Goal: Information Seeking & Learning: Understand process/instructions

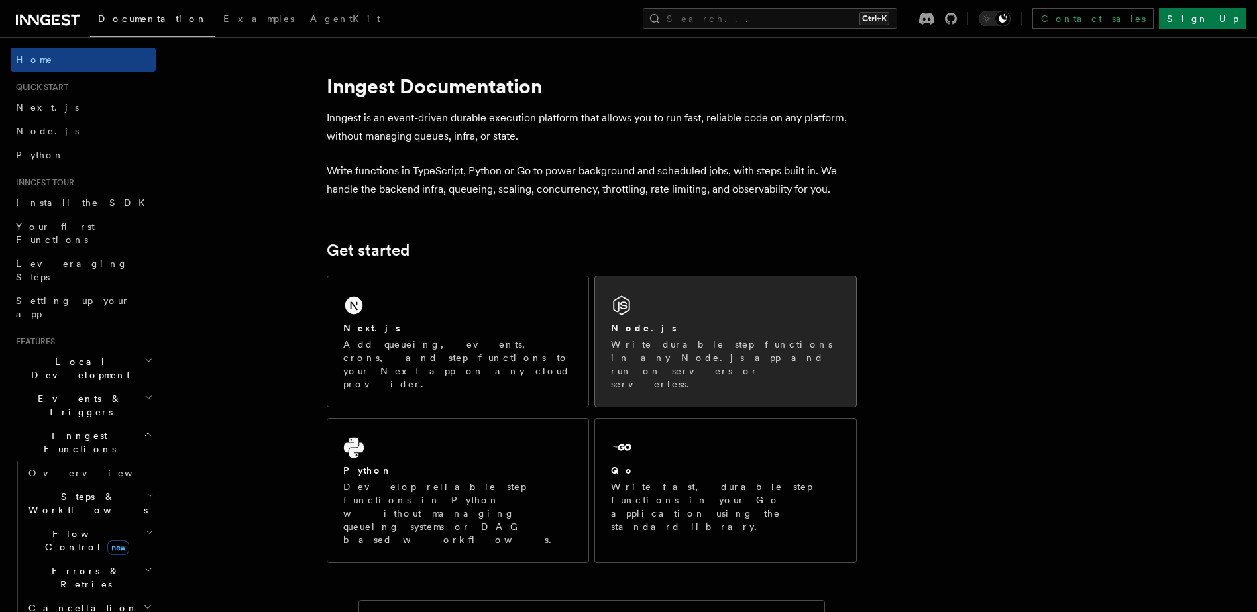
click at [622, 351] on p "Write durable step functions in any Node.js app and run on servers or serverles…" at bounding box center [725, 364] width 229 height 53
click at [633, 337] on div "Node.js Write durable step functions in any Node.js app and run on servers or s…" at bounding box center [725, 356] width 229 height 70
click at [635, 337] on div "Node.js Write durable step functions in any Node.js app and run on servers or s…" at bounding box center [725, 356] width 229 height 70
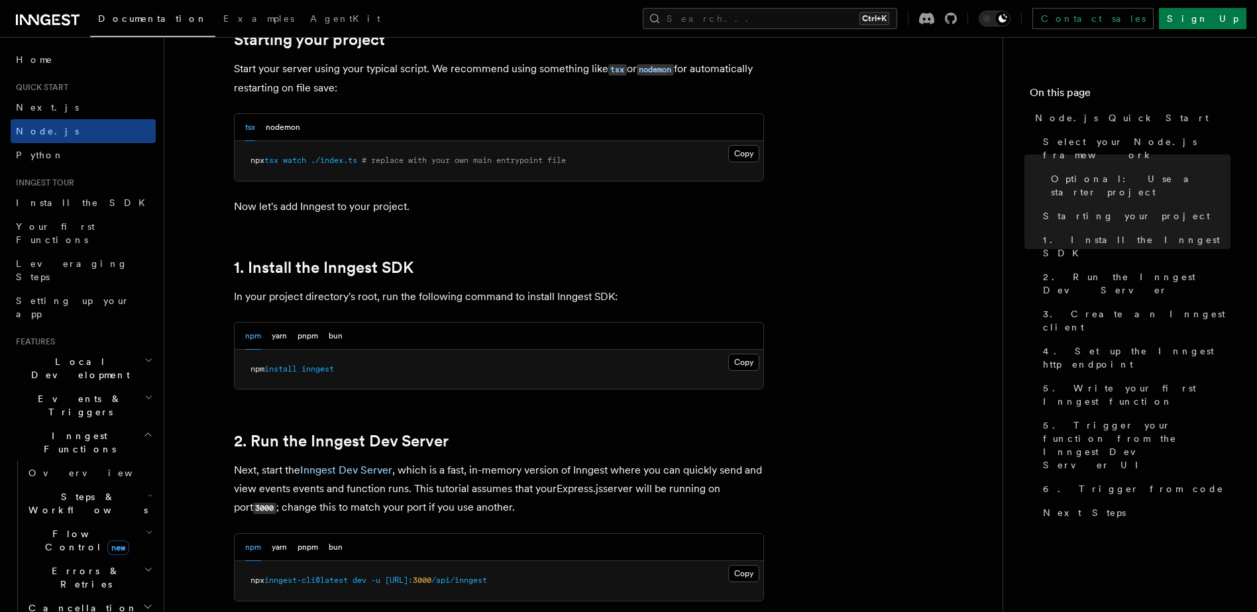
scroll to position [663, 0]
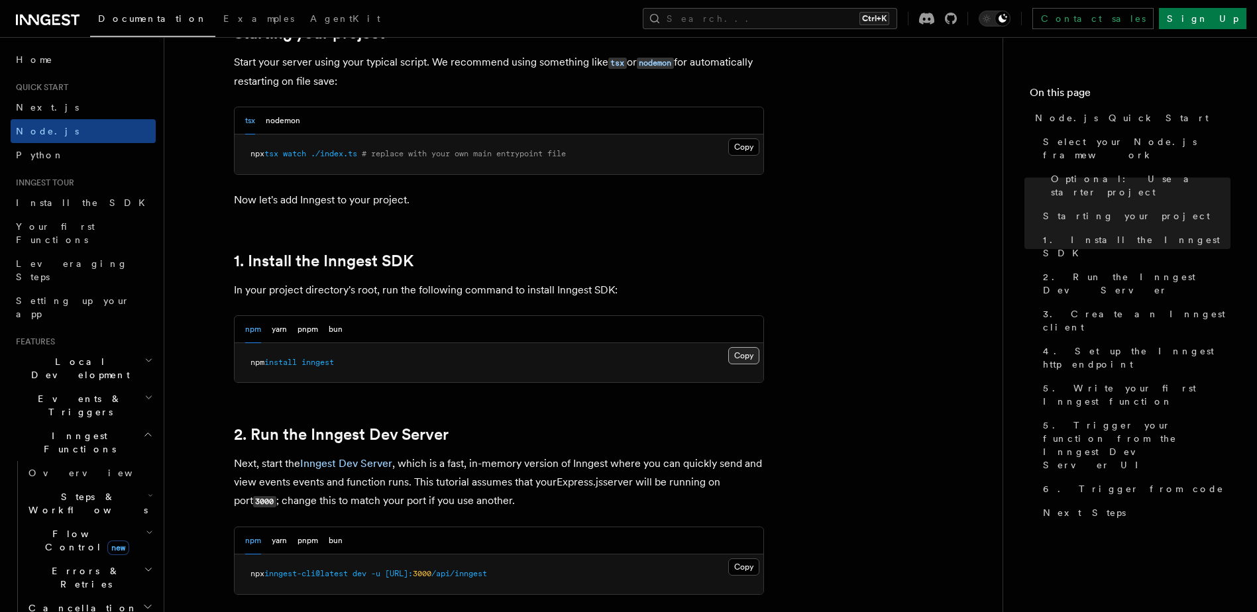
click at [740, 362] on button "Copy Copied" at bounding box center [743, 355] width 31 height 17
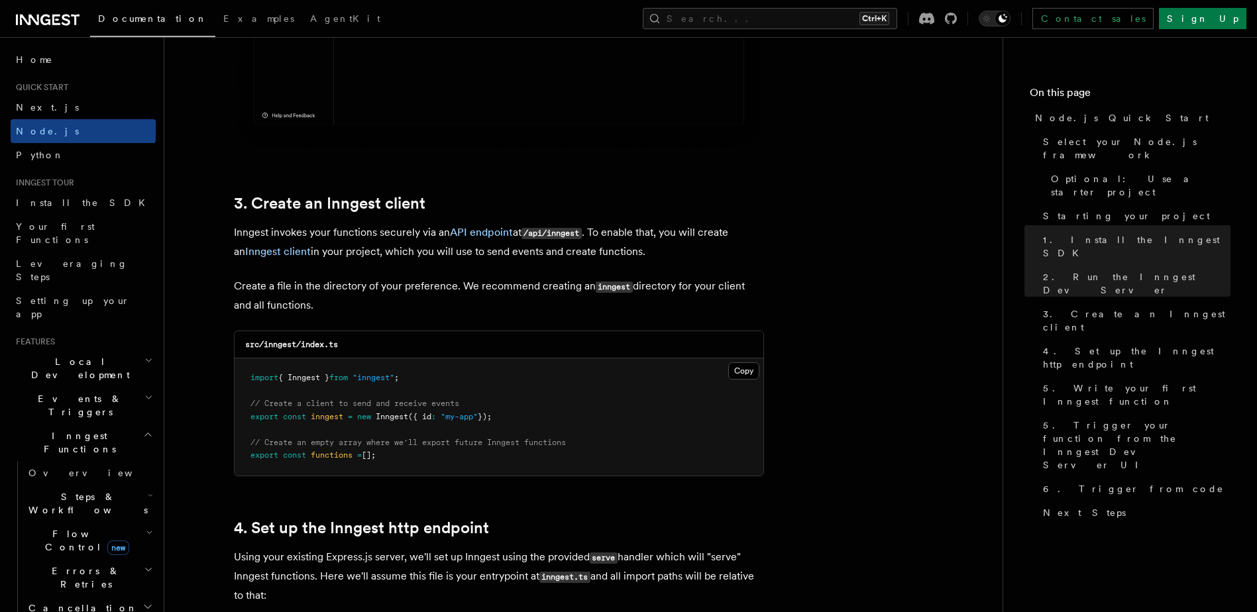
scroll to position [1590, 0]
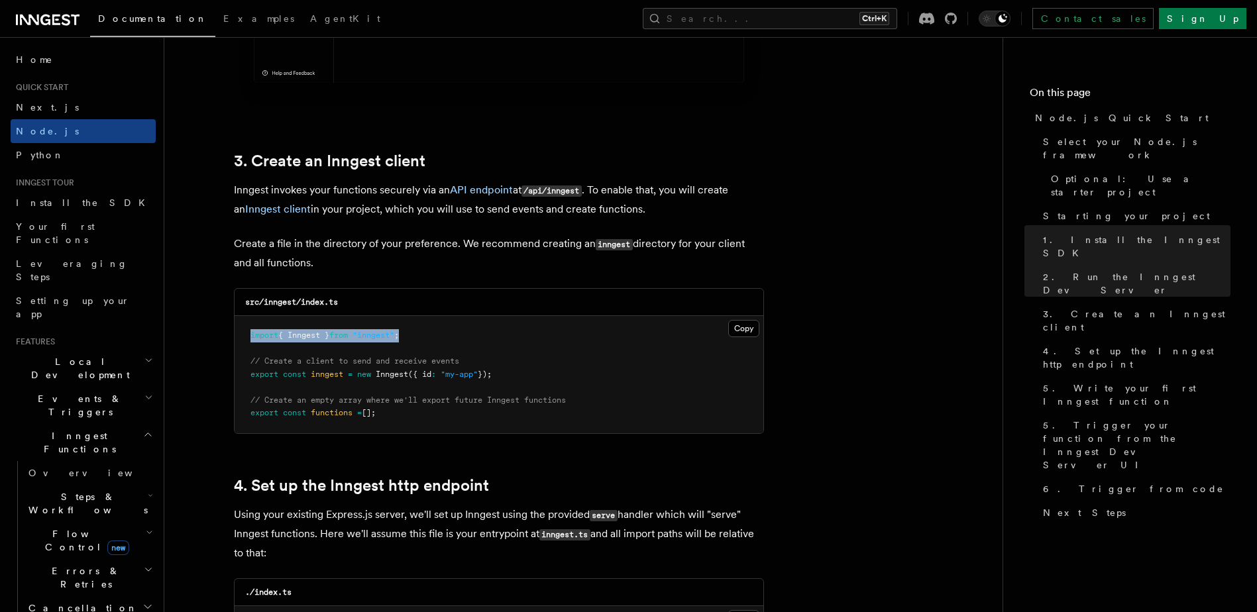
drag, startPoint x: 423, startPoint y: 335, endPoint x: 232, endPoint y: 337, distance: 190.8
copy span "import { Inngest } from "inngest" ;"
click at [427, 360] on span "// Create a client to send and receive events" at bounding box center [354, 360] width 209 height 9
drag, startPoint x: 427, startPoint y: 360, endPoint x: 413, endPoint y: 411, distance: 52.2
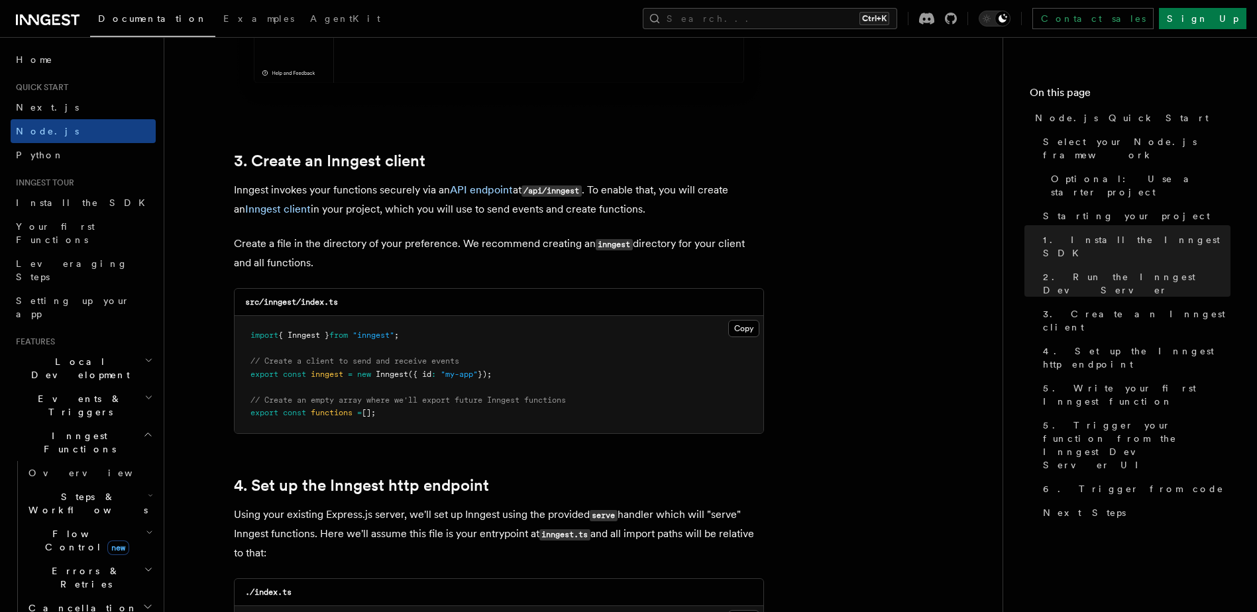
click at [413, 411] on pre "import { Inngest } from "inngest" ; // Create a client to send and receive even…" at bounding box center [499, 374] width 529 height 117
drag, startPoint x: 383, startPoint y: 328, endPoint x: 241, endPoint y: 323, distance: 141.9
click at [239, 323] on pre "import { Inngest } from "inngest" ; // Create a client to send and receive even…" at bounding box center [499, 374] width 529 height 117
copy span "import { Inngest } from "inngest" ;"
drag, startPoint x: 515, startPoint y: 369, endPoint x: 233, endPoint y: 374, distance: 282.3
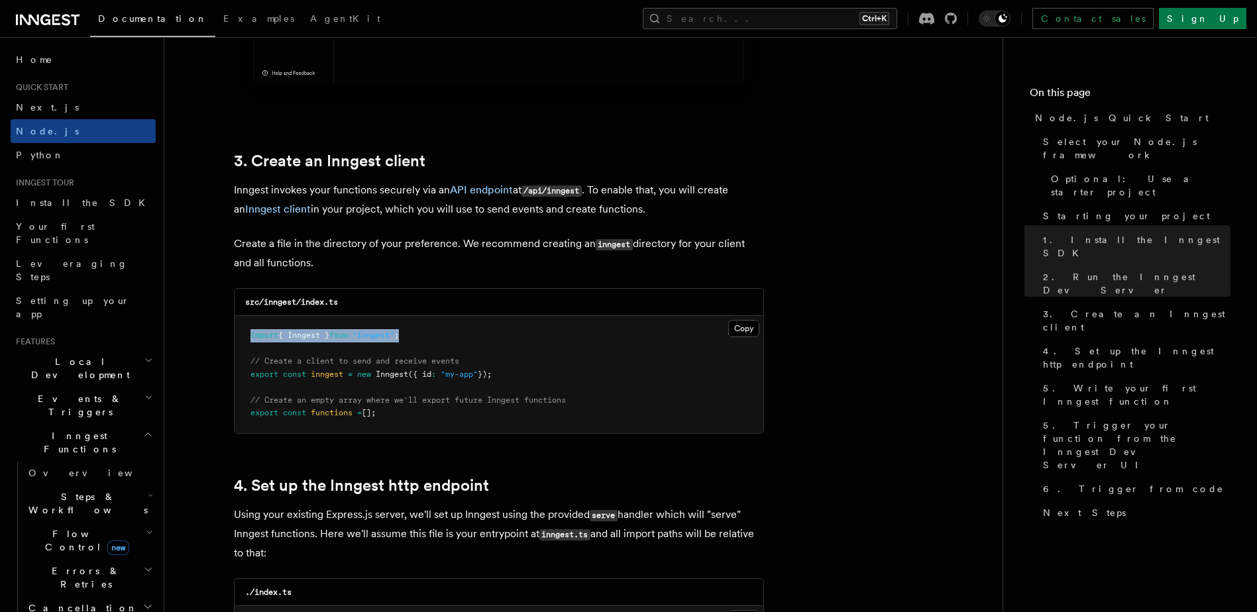
copy span "export const inngest = new Inngest ({ id : "my-app" });"
drag, startPoint x: 469, startPoint y: 357, endPoint x: 248, endPoint y: 362, distance: 220.7
click at [248, 362] on pre "import { Inngest } from "inngest" ; // Create a client to send and receive even…" at bounding box center [499, 374] width 529 height 117
copy span "// Create a client to send and receive events"
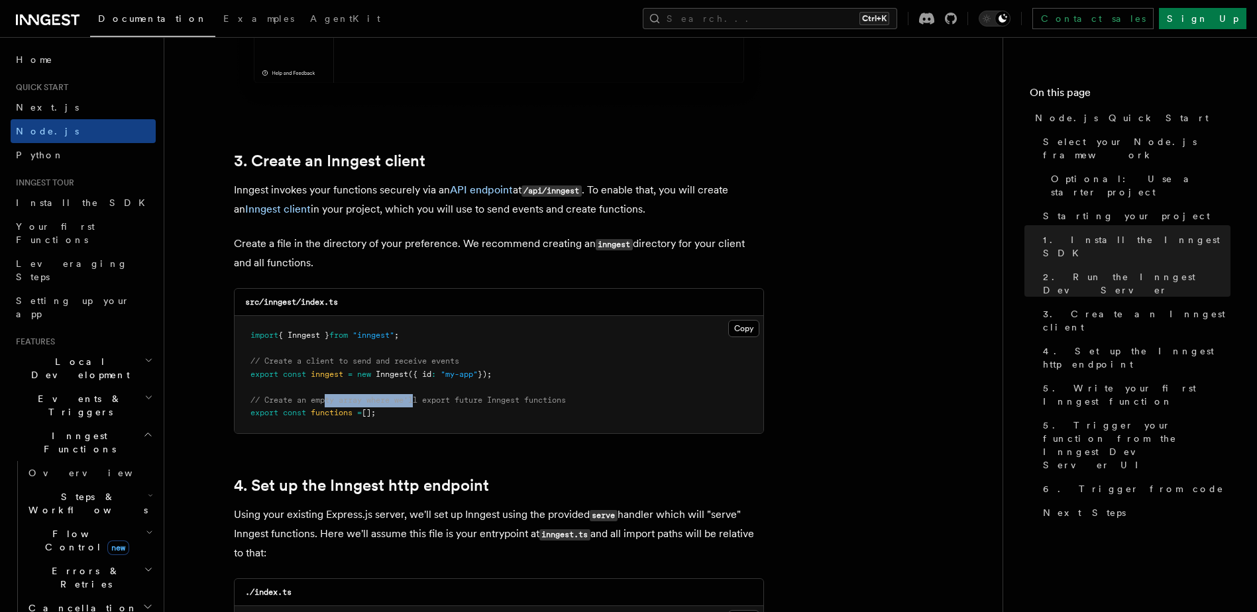
drag, startPoint x: 409, startPoint y: 409, endPoint x: 325, endPoint y: 404, distance: 83.6
click at [325, 404] on pre "import { Inngest } from "inngest" ; // Create a client to send and receive even…" at bounding box center [499, 374] width 529 height 117
drag, startPoint x: 325, startPoint y: 404, endPoint x: 276, endPoint y: 400, distance: 49.3
click at [281, 400] on span "// Create an empty array where we'll export future Inngest functions" at bounding box center [407, 400] width 315 height 9
drag, startPoint x: 251, startPoint y: 395, endPoint x: 402, endPoint y: 409, distance: 151.1
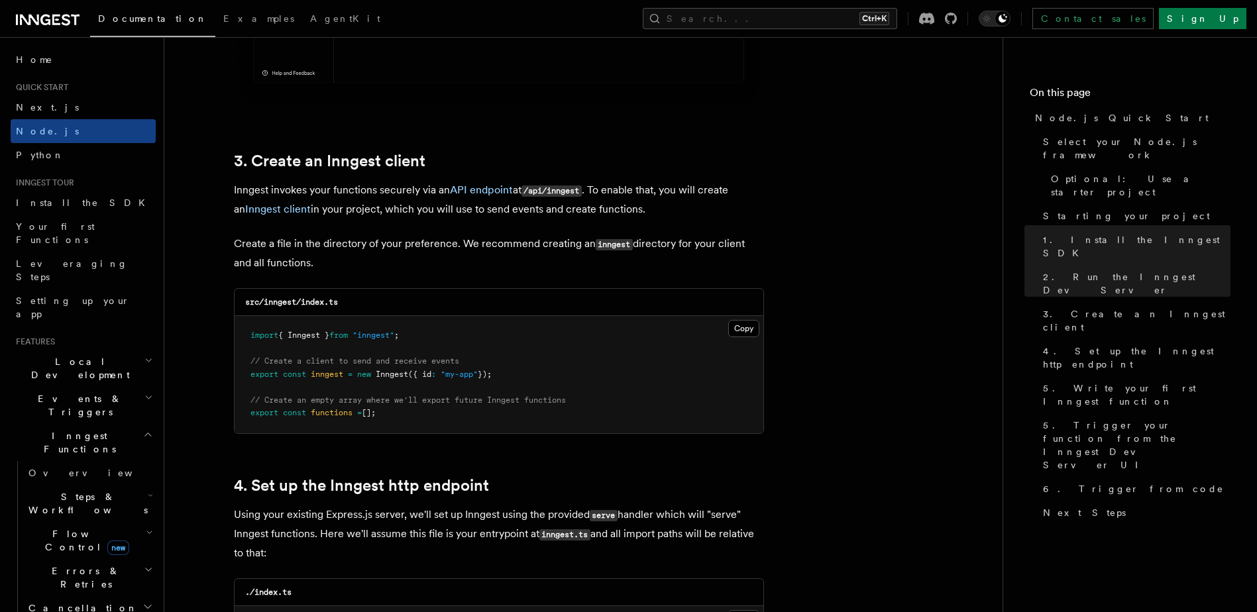
click at [402, 409] on pre "import { Inngest } from "inngest" ; // Create a client to send and receive even…" at bounding box center [499, 374] width 529 height 117
copy code "// Create an empty array where we'll export future Inngest functions export con…"
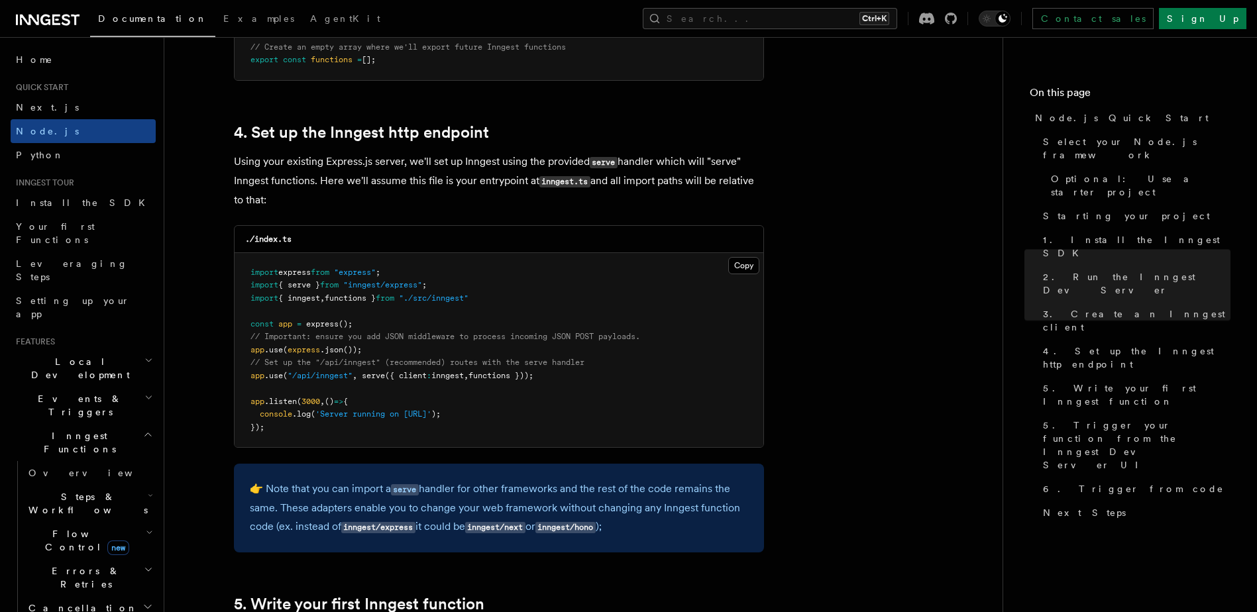
scroll to position [2076, 0]
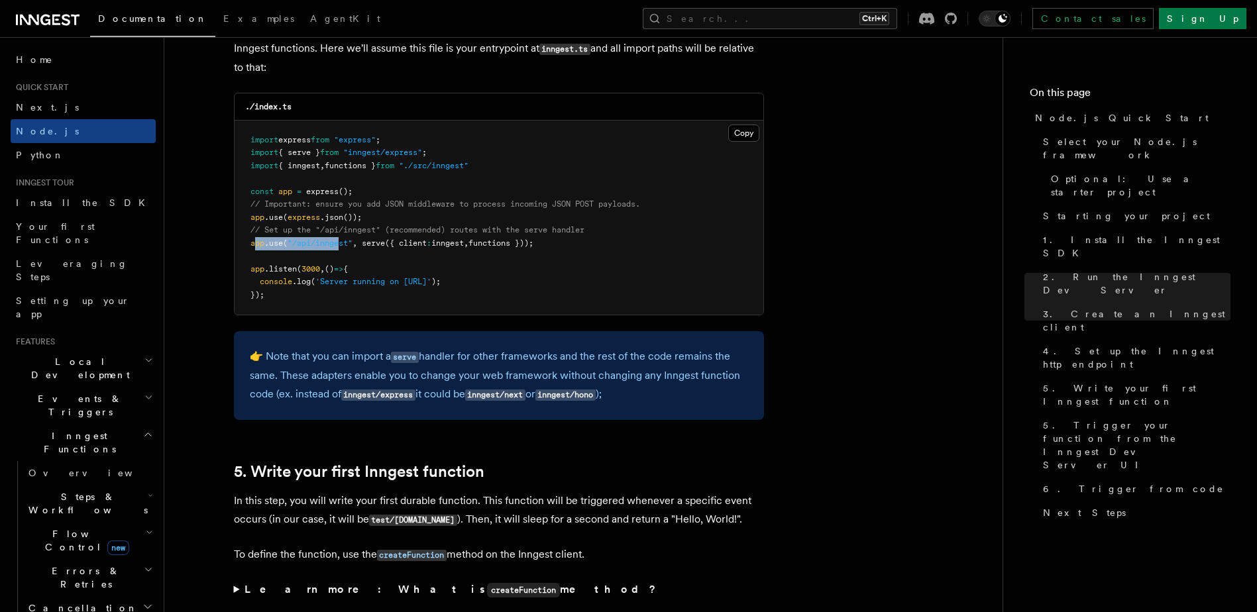
drag, startPoint x: 253, startPoint y: 245, endPoint x: 339, endPoint y: 245, distance: 86.1
click at [339, 245] on span "app .use ( "/api/inngest" , serve ({ client : inngest , functions }));" at bounding box center [391, 243] width 283 height 9
drag, startPoint x: 339, startPoint y: 245, endPoint x: 330, endPoint y: 256, distance: 14.6
click at [330, 256] on pre "import express from "express" ; import { serve } from "inngest/express" ; impor…" at bounding box center [499, 218] width 529 height 195
drag, startPoint x: 246, startPoint y: 242, endPoint x: 582, endPoint y: 248, distance: 336.0
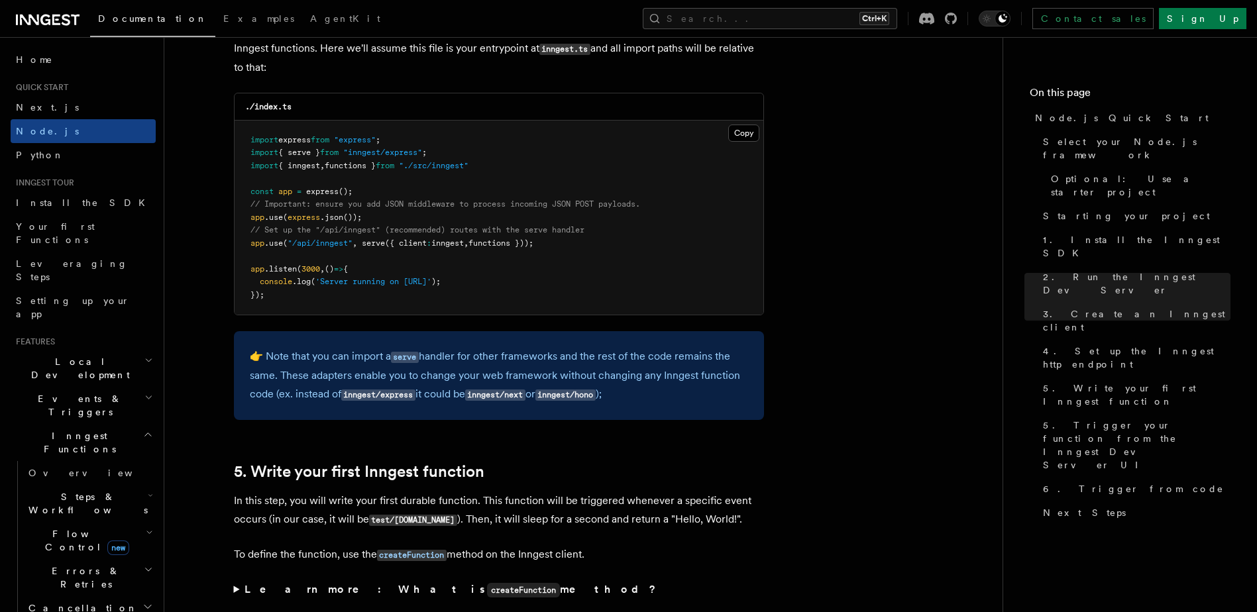
click at [582, 248] on pre "import express from "express" ; import { serve } from "inngest/express" ; impor…" at bounding box center [499, 218] width 529 height 195
copy span "app .use ( "/api/inngest" , serve ({ client : inngest , functions }));"
drag, startPoint x: 497, startPoint y: 160, endPoint x: 246, endPoint y: 149, distance: 250.7
click at [246, 149] on pre "import express from "express" ; import { serve } from "inngest/express" ; impor…" at bounding box center [499, 218] width 529 height 195
copy code "import { serve } from "inngest/express" ; import { inngest , functions } from "…"
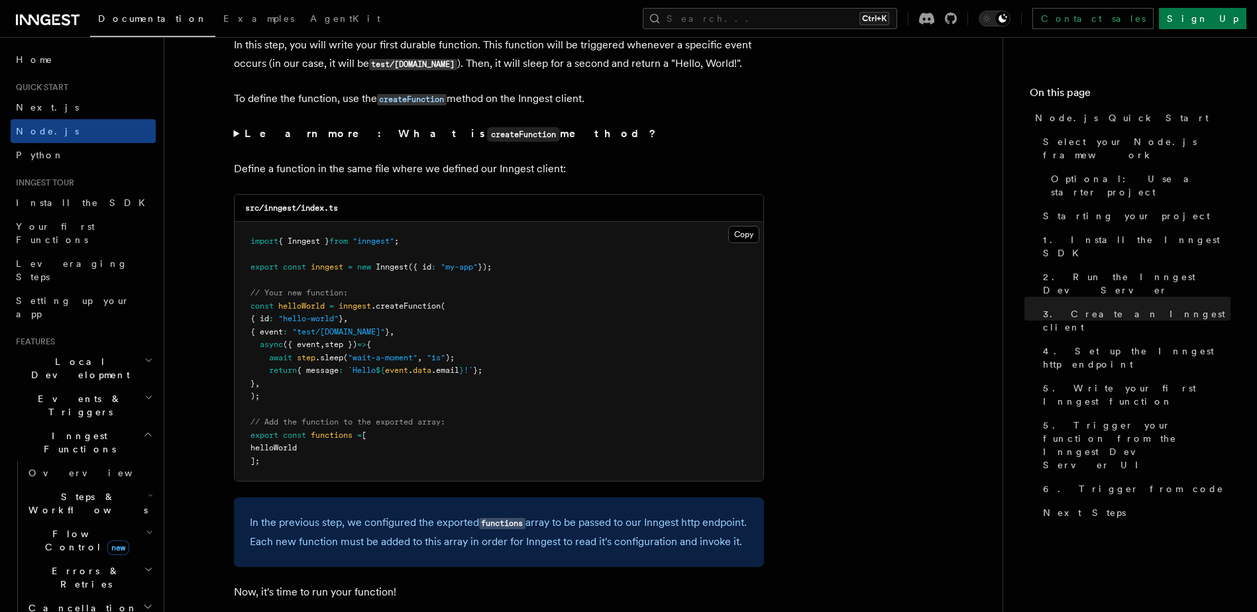
scroll to position [2606, 0]
